Goal: Information Seeking & Learning: Learn about a topic

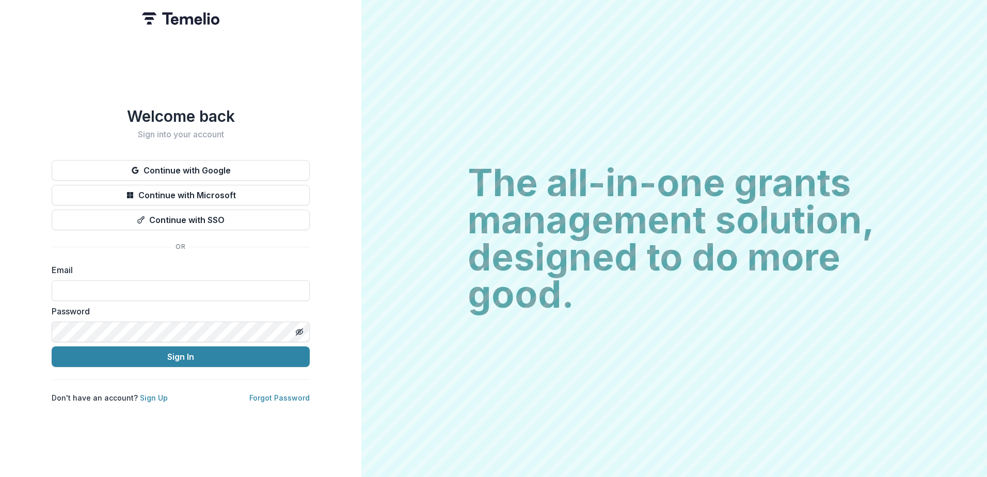
click at [123, 291] on input at bounding box center [181, 290] width 258 height 21
type input "**********"
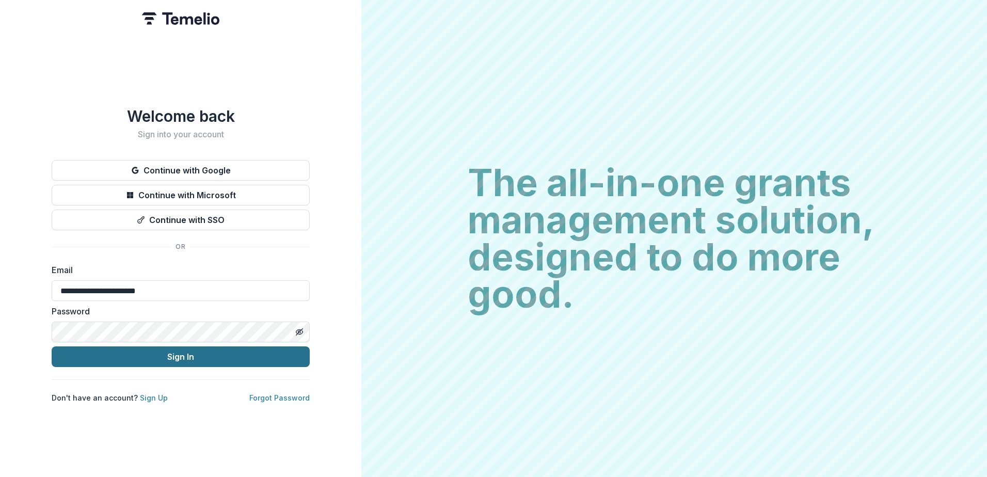
click at [52, 346] on button "Sign In" at bounding box center [181, 356] width 258 height 21
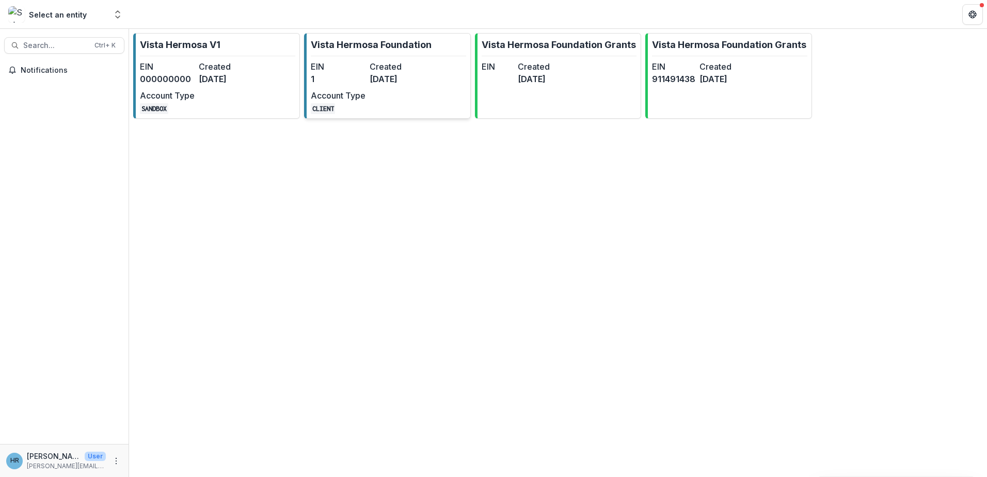
click at [374, 59] on link "Vista Hermosa Foundation EIN 1 Created [DATE] Account Type CLIENT" at bounding box center [387, 76] width 167 height 86
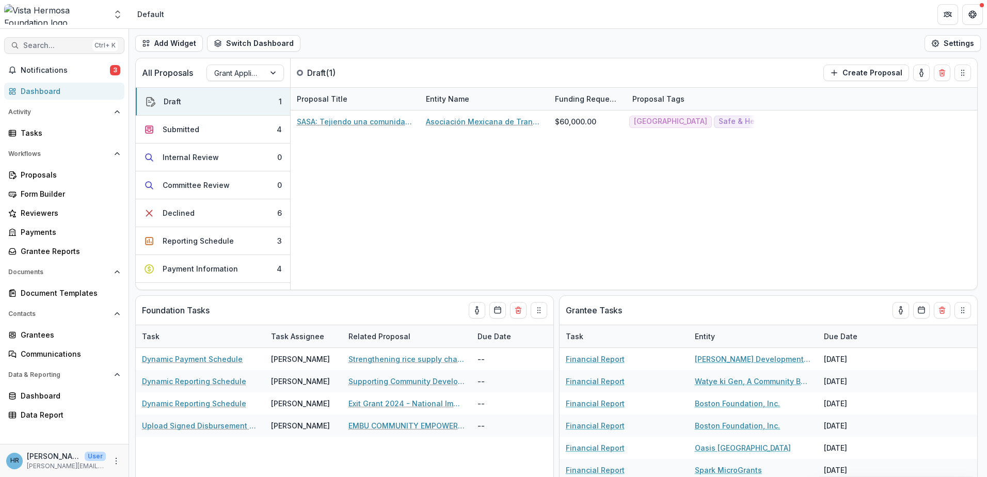
click at [56, 47] on span "Search..." at bounding box center [55, 45] width 65 height 9
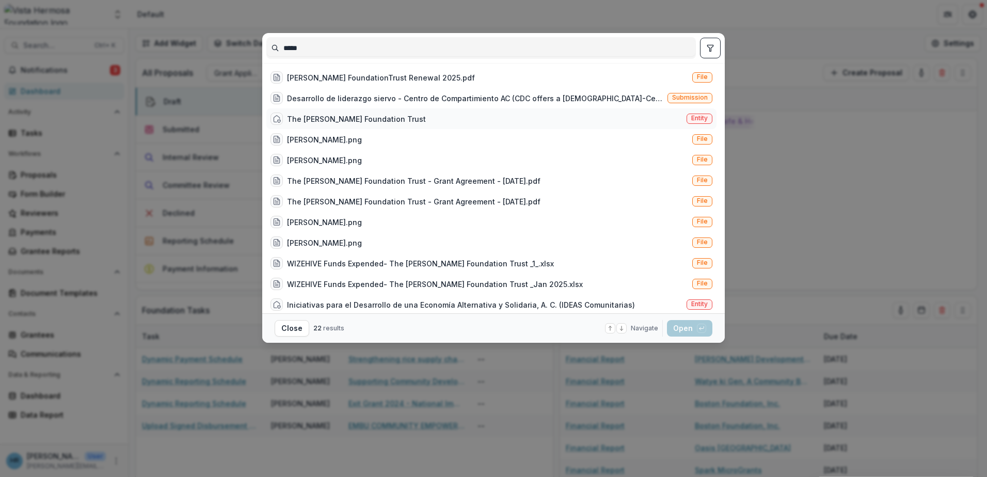
type input "*****"
click at [350, 122] on div "The [PERSON_NAME] Foundation Trust" at bounding box center [356, 119] width 139 height 11
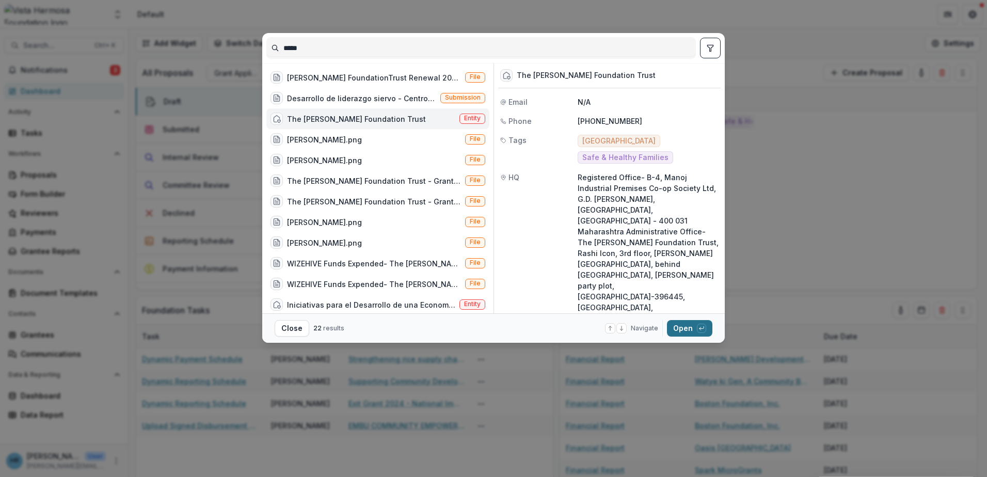
click at [680, 326] on button "Open with enter key" at bounding box center [689, 328] width 45 height 17
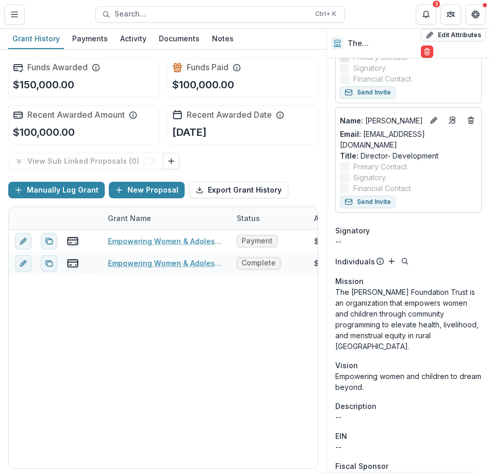
scroll to position [164, 0]
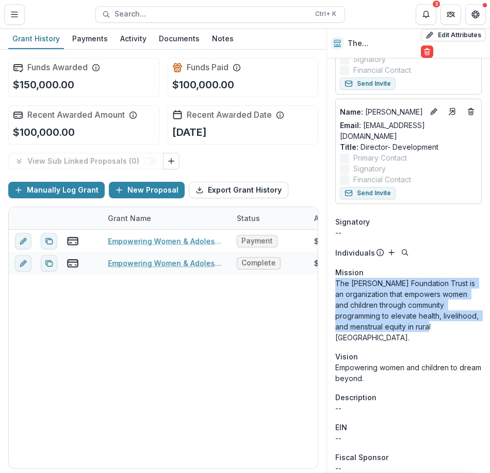
drag, startPoint x: 336, startPoint y: 272, endPoint x: 454, endPoint y: 320, distance: 127.6
click at [454, 320] on p "The [PERSON_NAME] Foundation Trust is an organization that empowers women and c…" at bounding box center [409, 310] width 147 height 65
click at [363, 291] on p "The [PERSON_NAME] Foundation Trust is an organization that empowers women and c…" at bounding box center [409, 310] width 147 height 65
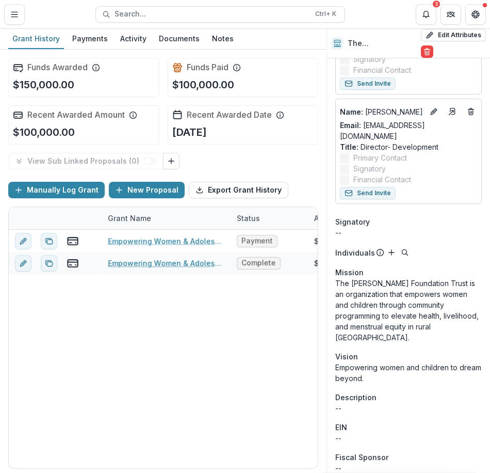
drag, startPoint x: 336, startPoint y: 261, endPoint x: 405, endPoint y: 356, distance: 117.5
copy div "Mission The [PERSON_NAME] Foundation Trust is an organization that empowers wom…"
click at [246, 393] on div "Empowering Women & Adolescent Girls Through Asani Sanitary Napkin Program in ru…" at bounding box center [442, 349] width 867 height 238
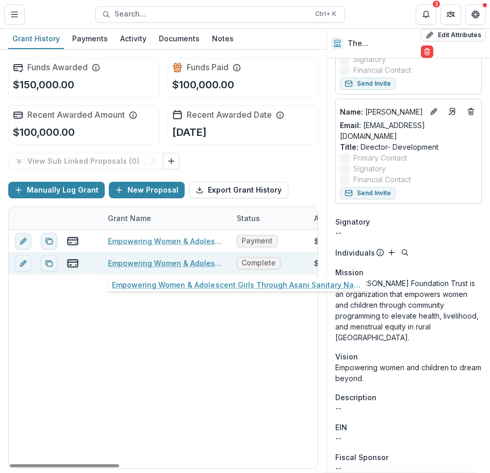
click at [164, 266] on link "Empowering Women & Adolescent Girls Through Asani Sanitary Napkin Program in ru…" at bounding box center [166, 263] width 117 height 11
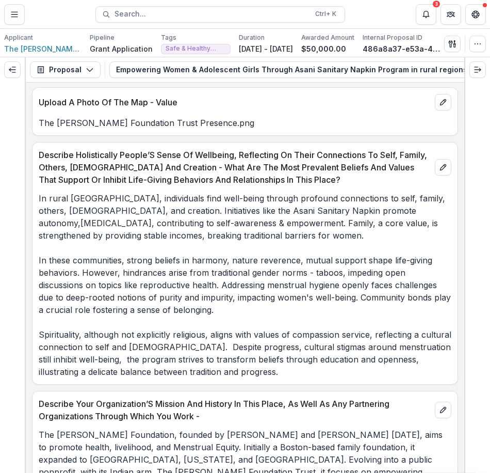
scroll to position [1187, 0]
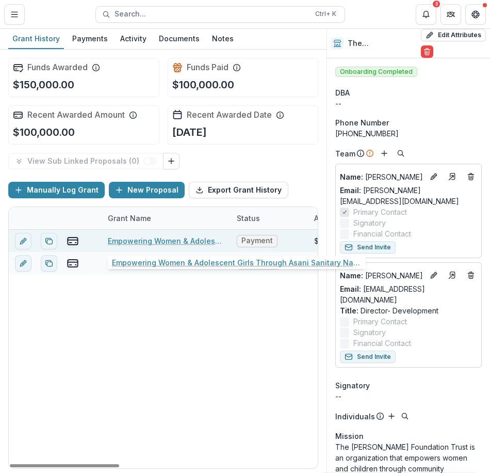
click at [172, 241] on link "Empowering Women & Adolescent Girls Through Asani Sanitary Napkin Program in ru…" at bounding box center [166, 240] width 117 height 11
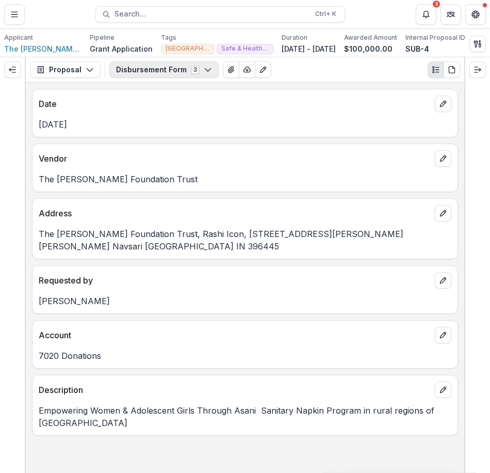
click at [155, 70] on button "Disbursement Form 3" at bounding box center [163, 69] width 109 height 17
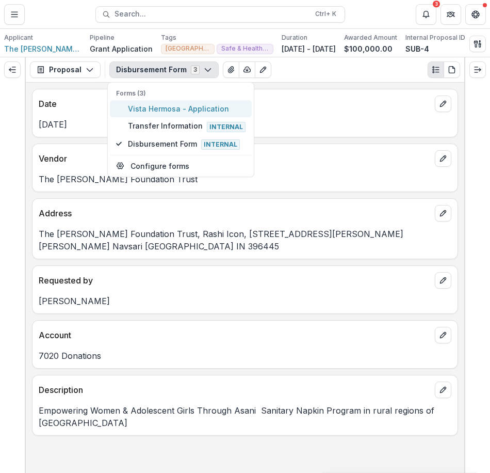
drag, startPoint x: 154, startPoint y: 104, endPoint x: 155, endPoint y: 117, distance: 12.4
click at [154, 105] on span "Vista Hermosa - Application" at bounding box center [187, 108] width 118 height 11
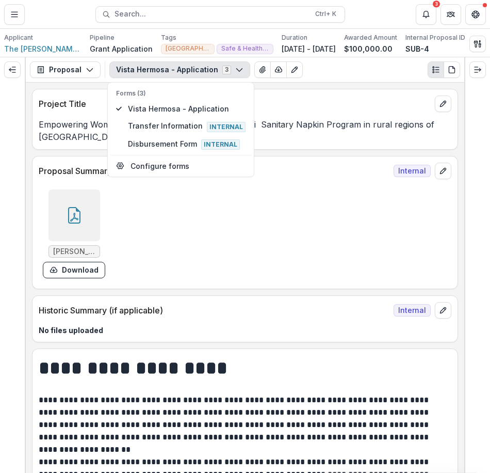
click at [215, 297] on div "Historic Summary (if applicable) Internal" at bounding box center [245, 307] width 425 height 23
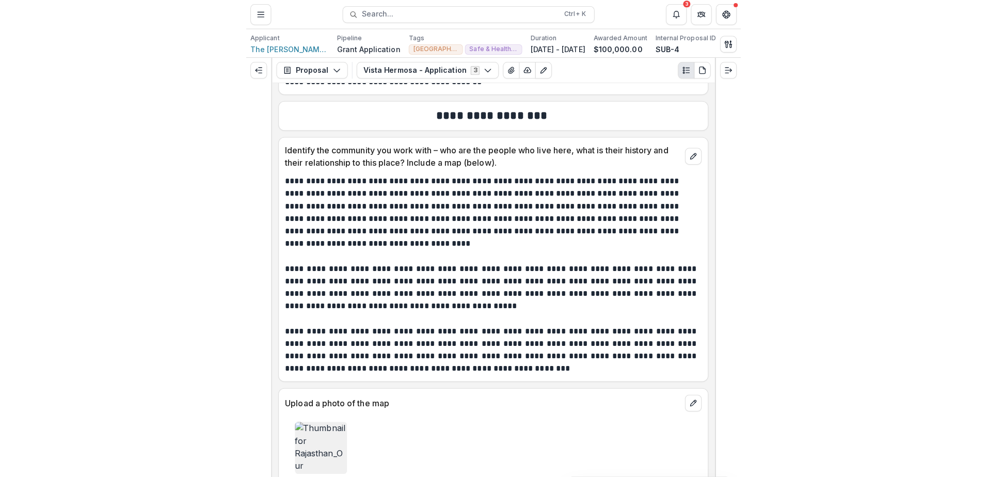
scroll to position [4439, 0]
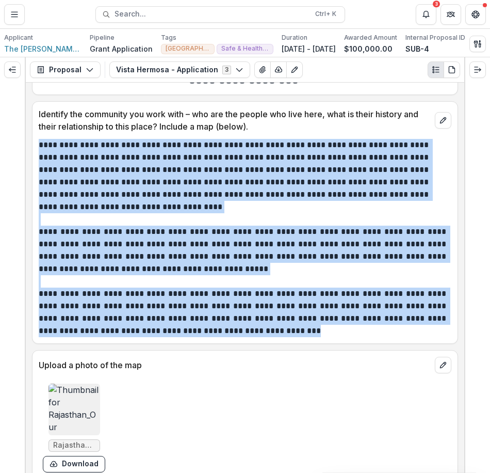
drag, startPoint x: 39, startPoint y: 144, endPoint x: 244, endPoint y: 336, distance: 280.4
click at [244, 336] on div "**********" at bounding box center [245, 238] width 413 height 198
copy div "**********"
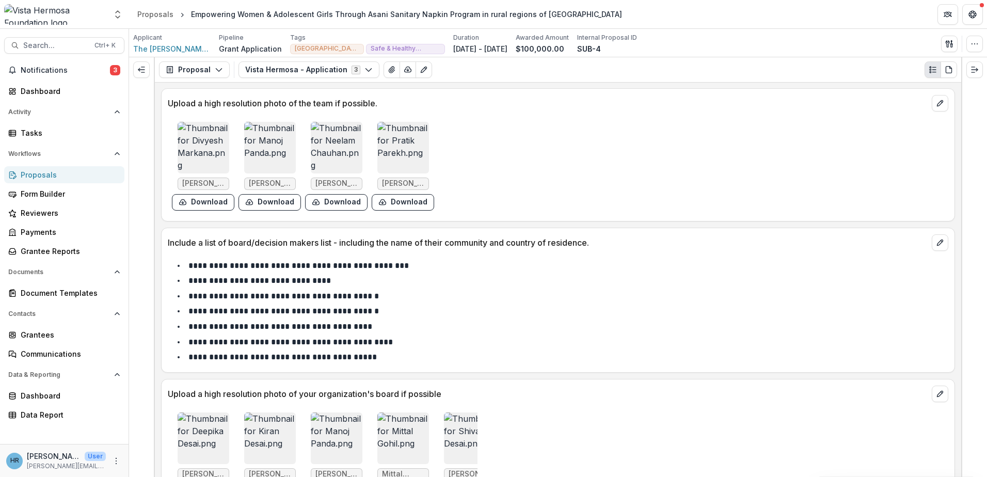
scroll to position [3485, 0]
